Goal: Information Seeking & Learning: Understand process/instructions

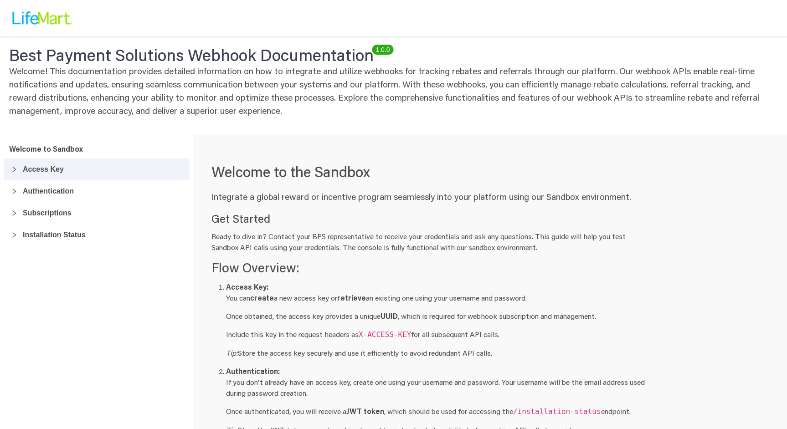
click at [15, 170] on icon "collapsed" at bounding box center [14, 169] width 6 height 6
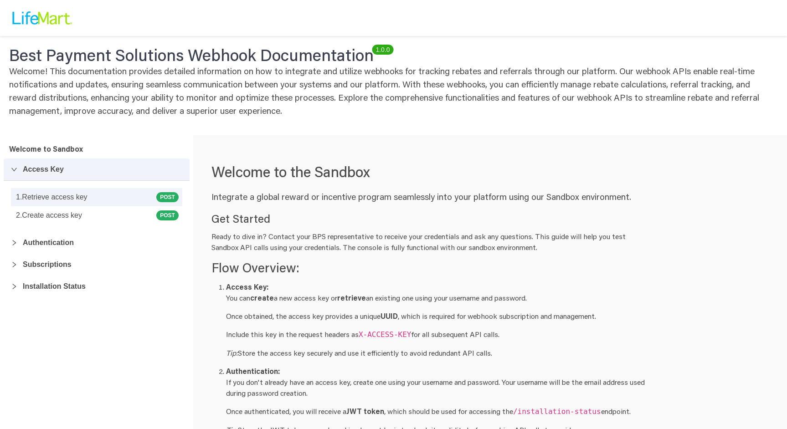
click at [56, 195] on link "1 . Retrieve access key POST" at bounding box center [96, 197] width 171 height 18
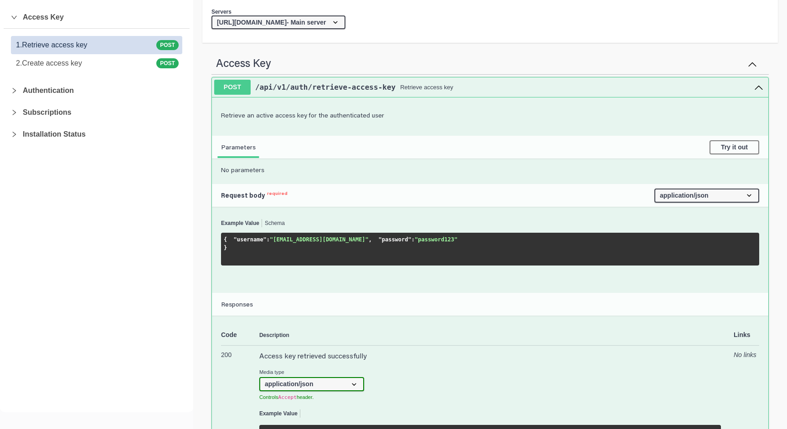
scroll to position [153, 0]
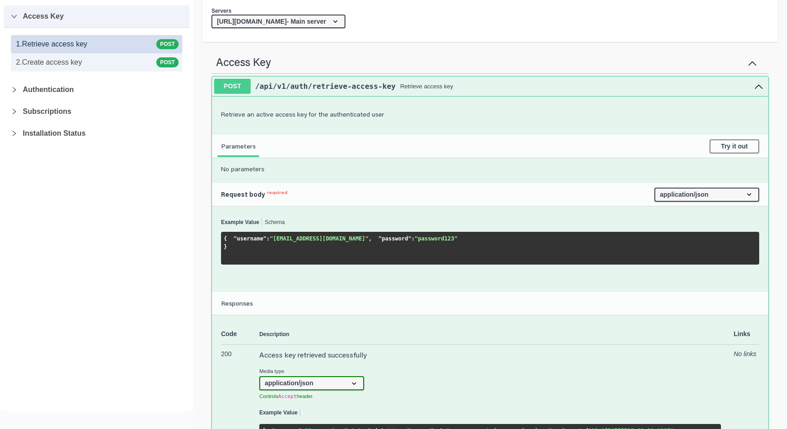
click at [73, 65] on link "2 . Create access key POST" at bounding box center [96, 62] width 171 height 18
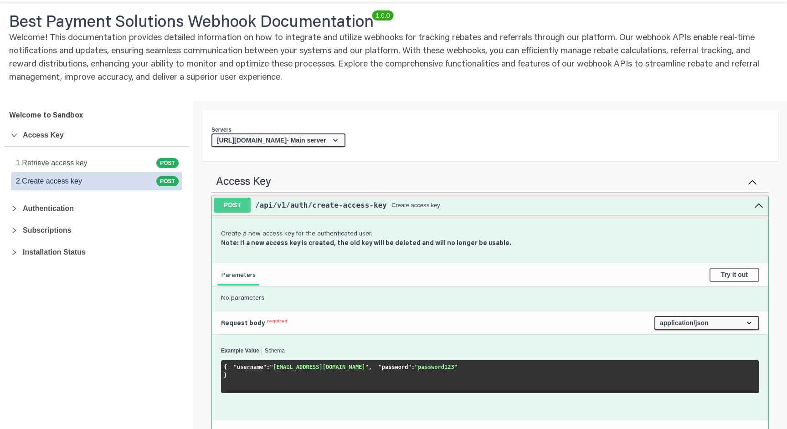
scroll to position [34, 0]
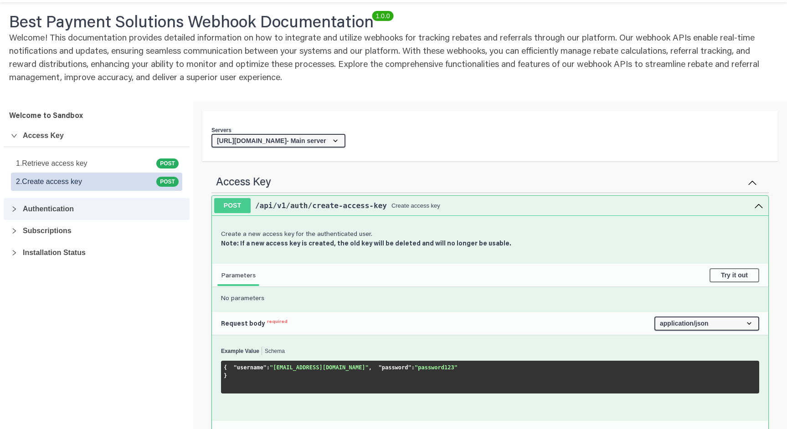
click at [14, 210] on icon "collapsed" at bounding box center [14, 208] width 3 height 5
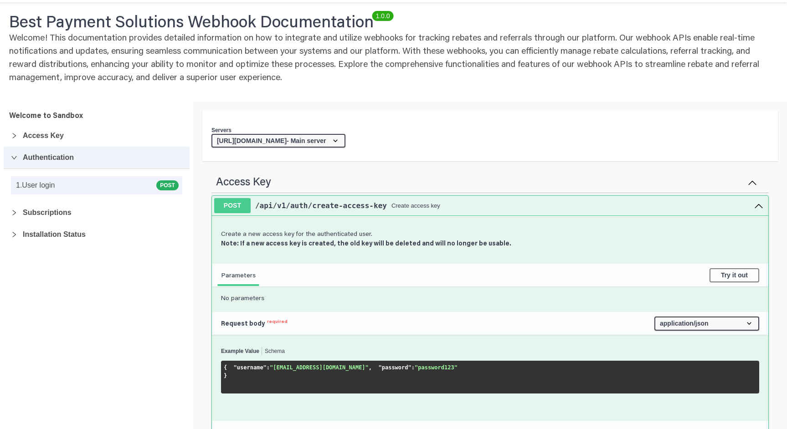
click at [44, 190] on link "1 . User login POST" at bounding box center [96, 185] width 171 height 18
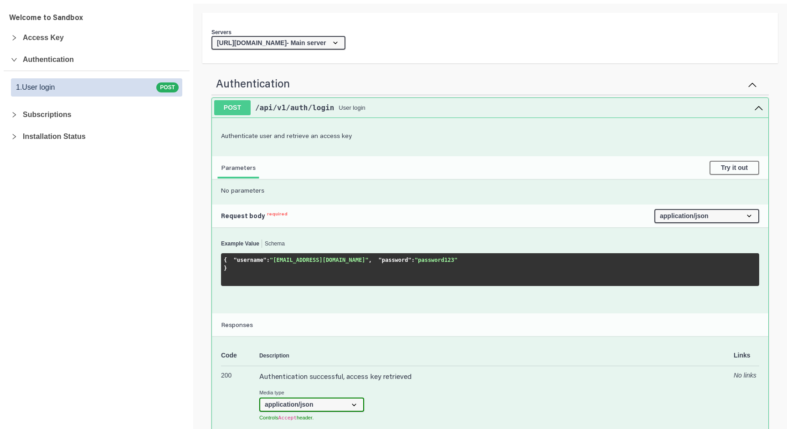
scroll to position [52, 0]
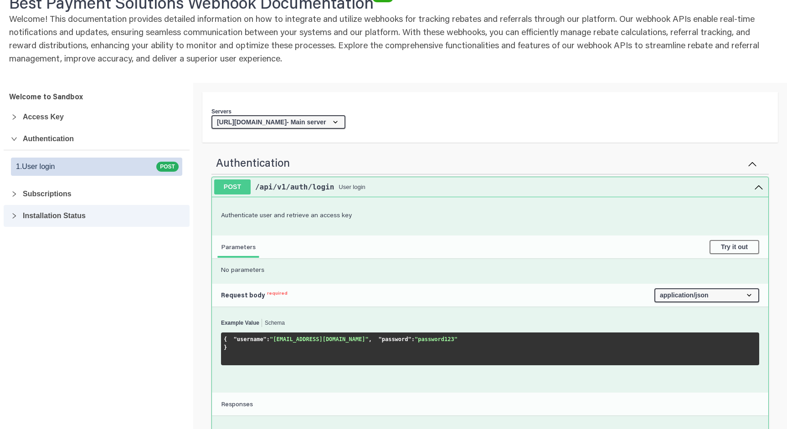
click at [14, 215] on icon "collapsed" at bounding box center [14, 216] width 6 height 6
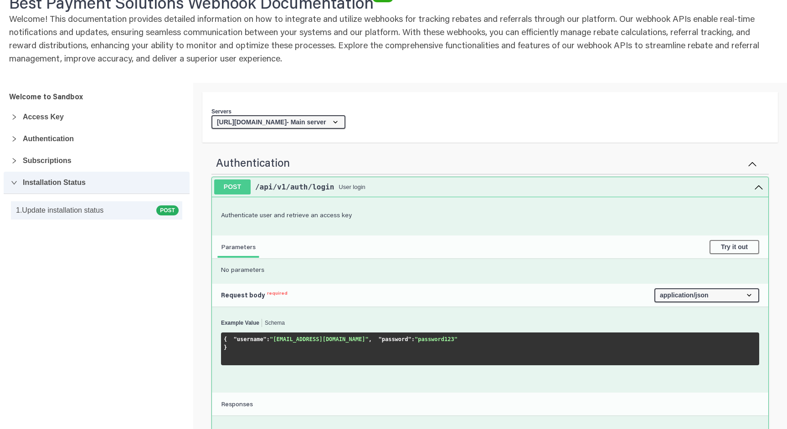
click at [42, 213] on link "1 . Update installation status POST" at bounding box center [96, 210] width 171 height 18
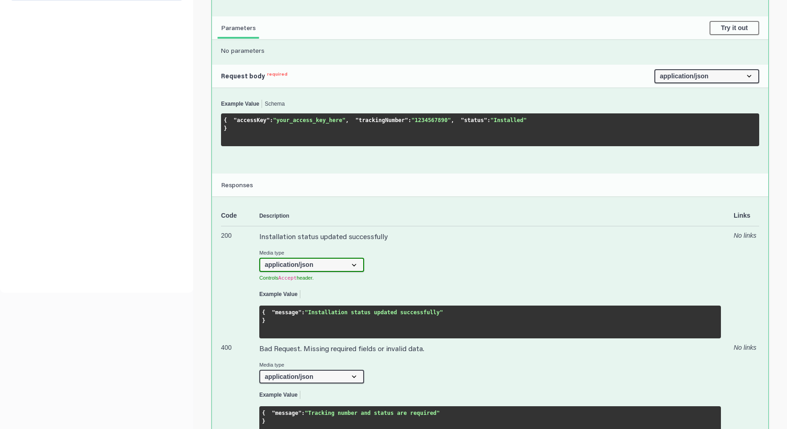
scroll to position [273, 0]
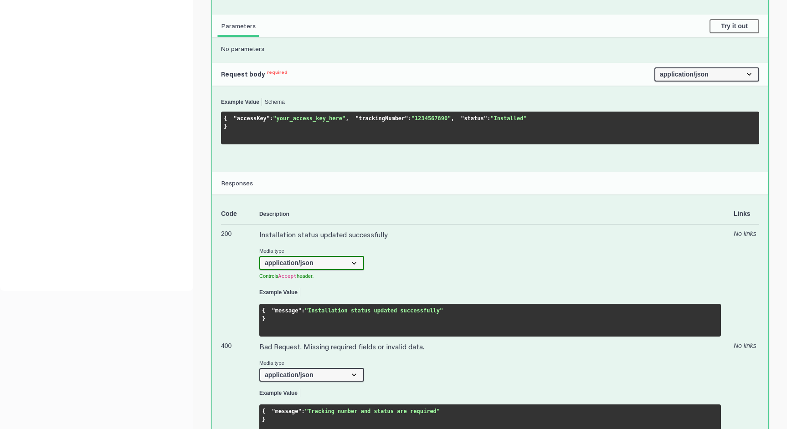
click at [293, 337] on pre "{ "message" : "Installation status updated successfully" }" at bounding box center [489, 320] width 461 height 33
click at [276, 314] on span ""message"" at bounding box center [287, 310] width 30 height 6
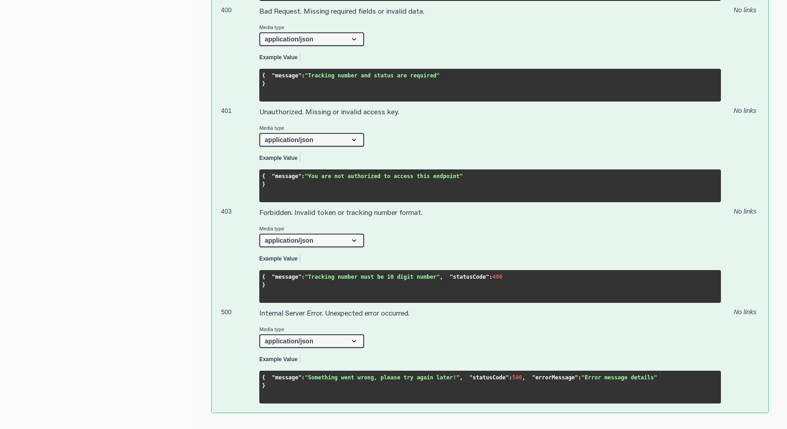
scroll to position [645, 0]
